Goal: Information Seeking & Learning: Learn about a topic

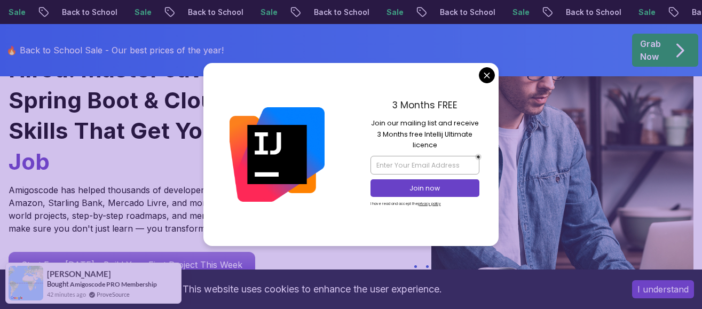
scroll to position [213, 0]
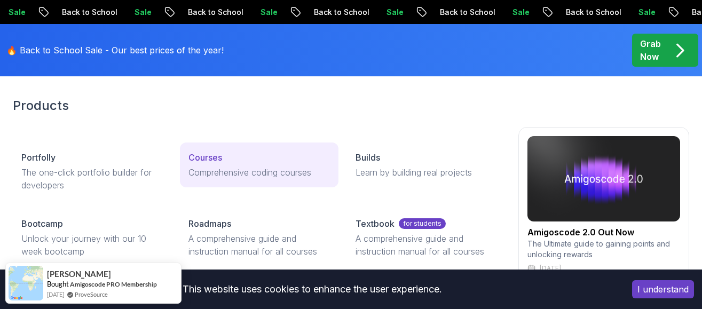
scroll to position [53, 0]
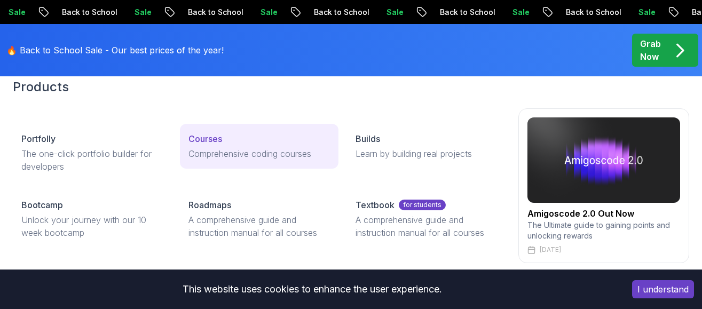
click at [268, 144] on div "Courses" at bounding box center [258, 138] width 141 height 13
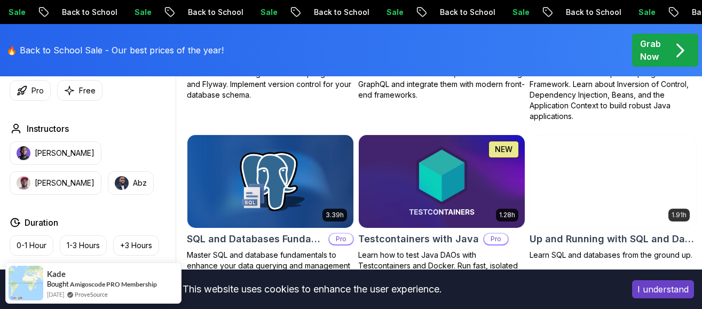
scroll to position [2774, 0]
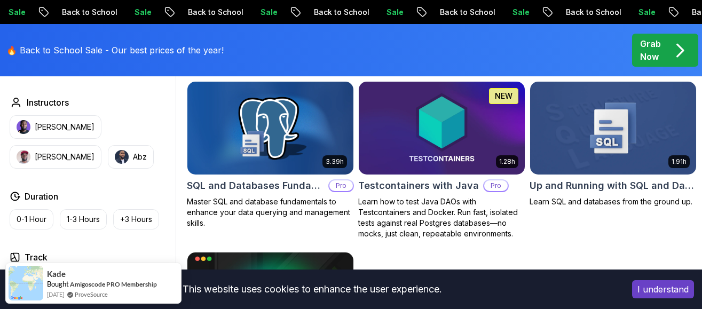
click at [288, 155] on img at bounding box center [270, 128] width 174 height 98
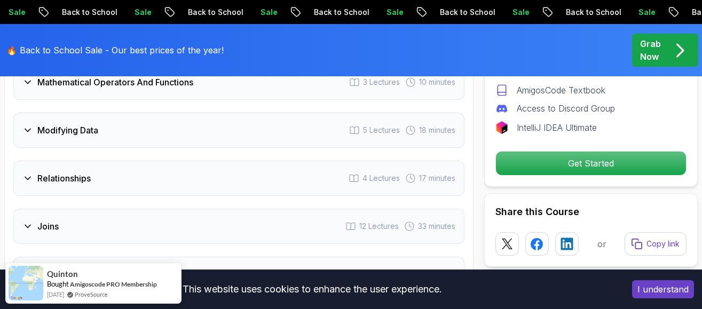
scroll to position [1867, 0]
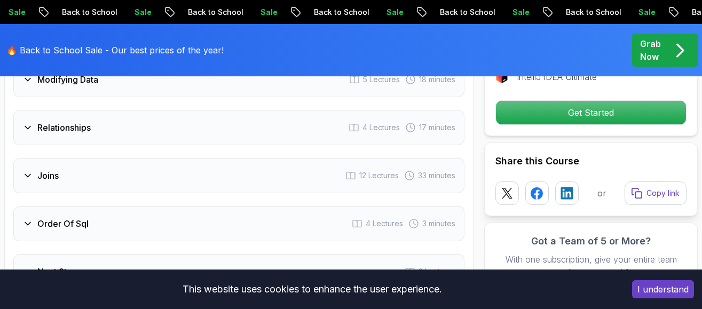
click at [28, 130] on icon at bounding box center [27, 127] width 11 height 11
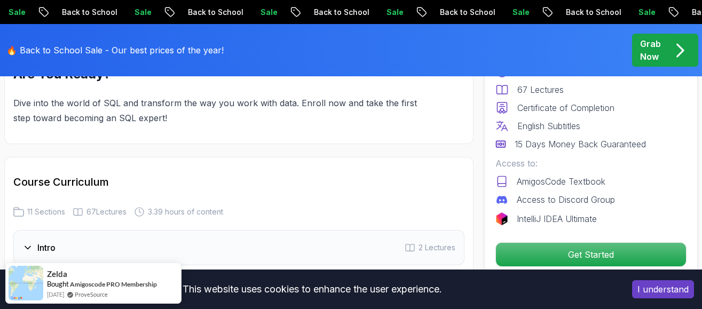
scroll to position [1389, 0]
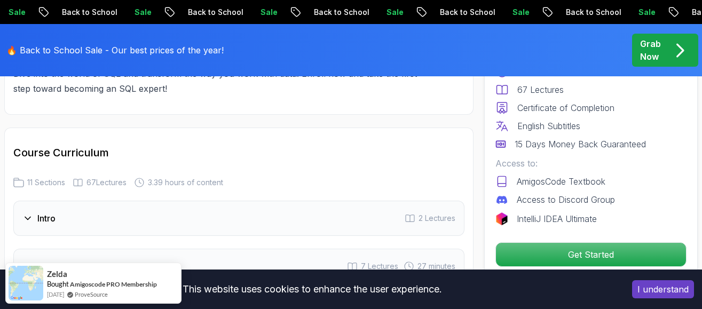
click at [134, 221] on div "Intro 2 Lectures" at bounding box center [238, 218] width 451 height 35
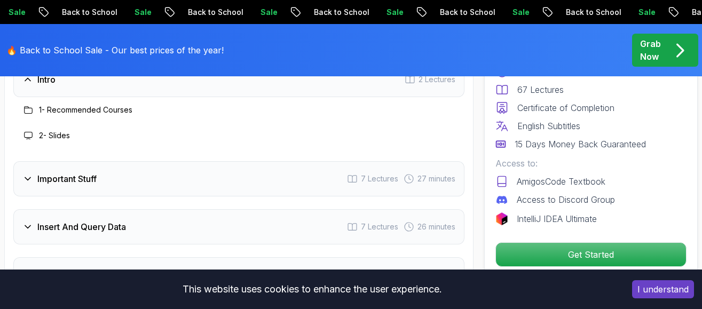
scroll to position [1549, 0]
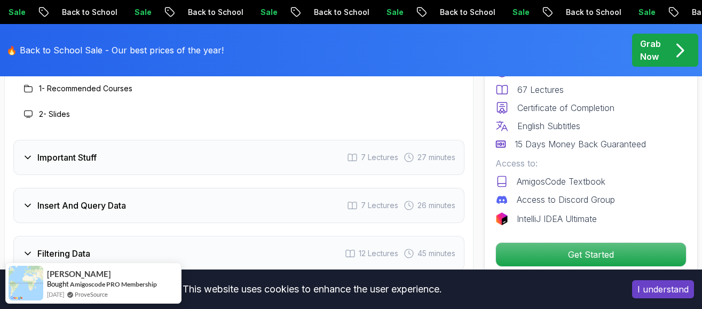
click at [23, 113] on div at bounding box center [28, 114] width 13 height 13
click at [63, 120] on h3 "2 - Slides" at bounding box center [54, 114] width 31 height 11
click at [76, 158] on h3 "Important Stuff" at bounding box center [66, 157] width 59 height 13
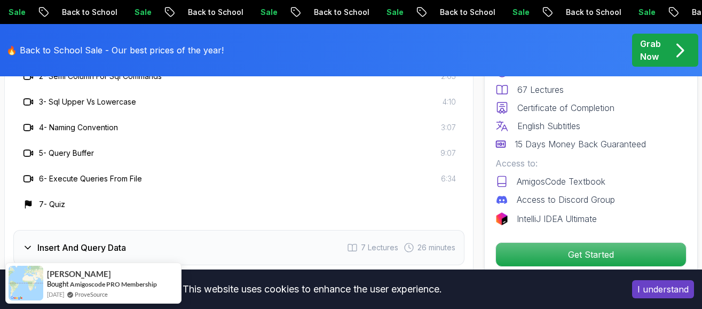
scroll to position [1709, 0]
